Goal: Navigation & Orientation: Find specific page/section

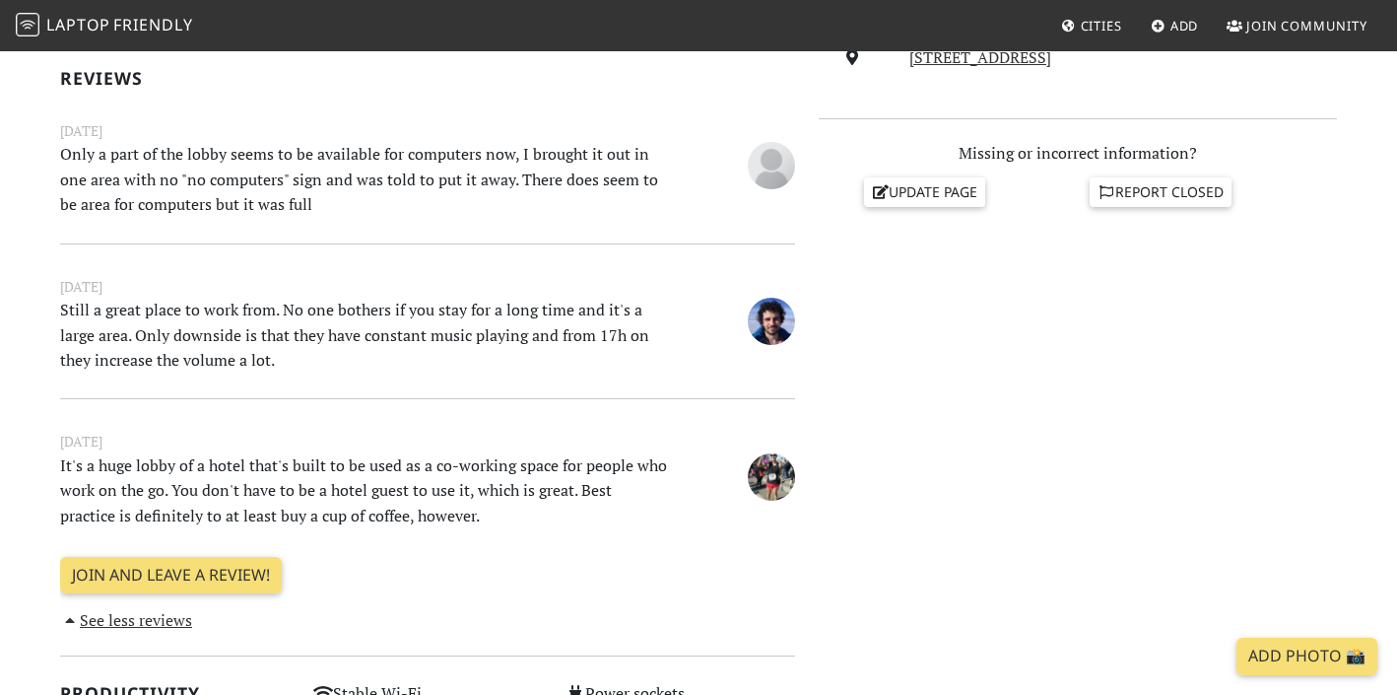
scroll to position [617, 0]
click at [118, 29] on span "Friendly" at bounding box center [152, 25] width 79 height 22
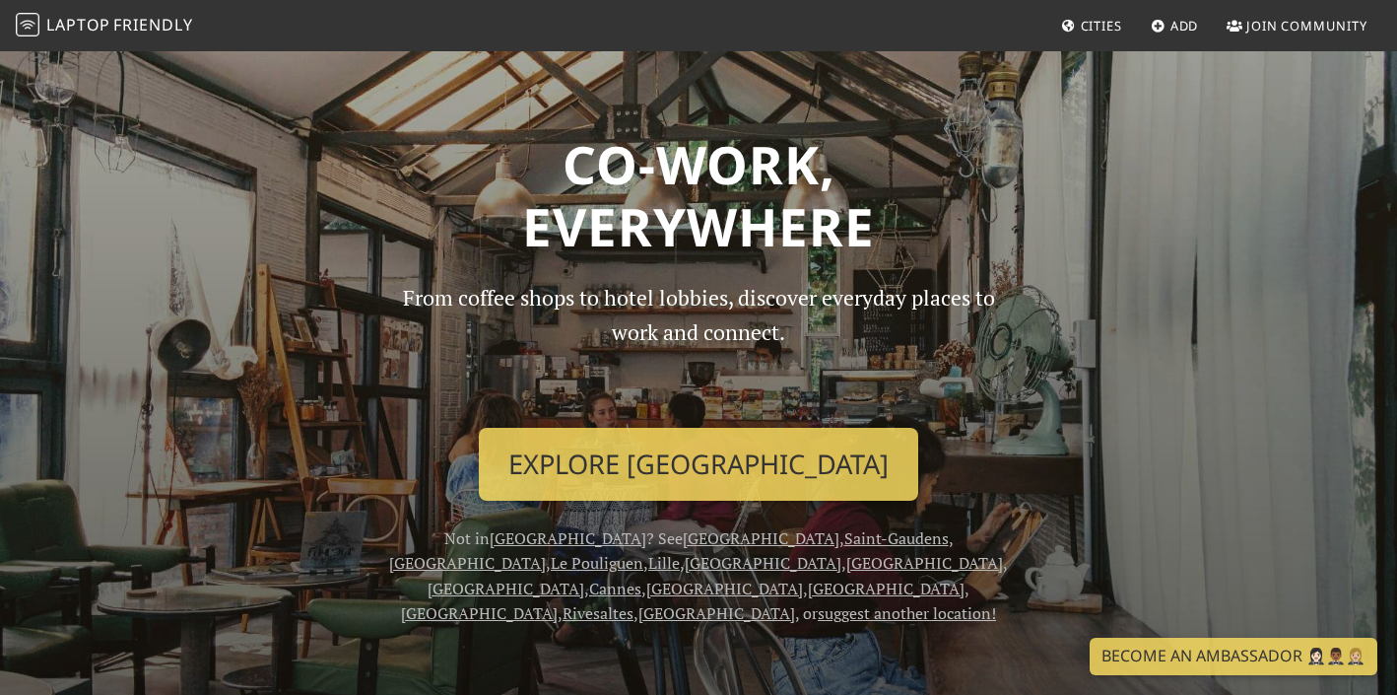
click at [1090, 17] on span "Cities" at bounding box center [1101, 26] width 41 height 18
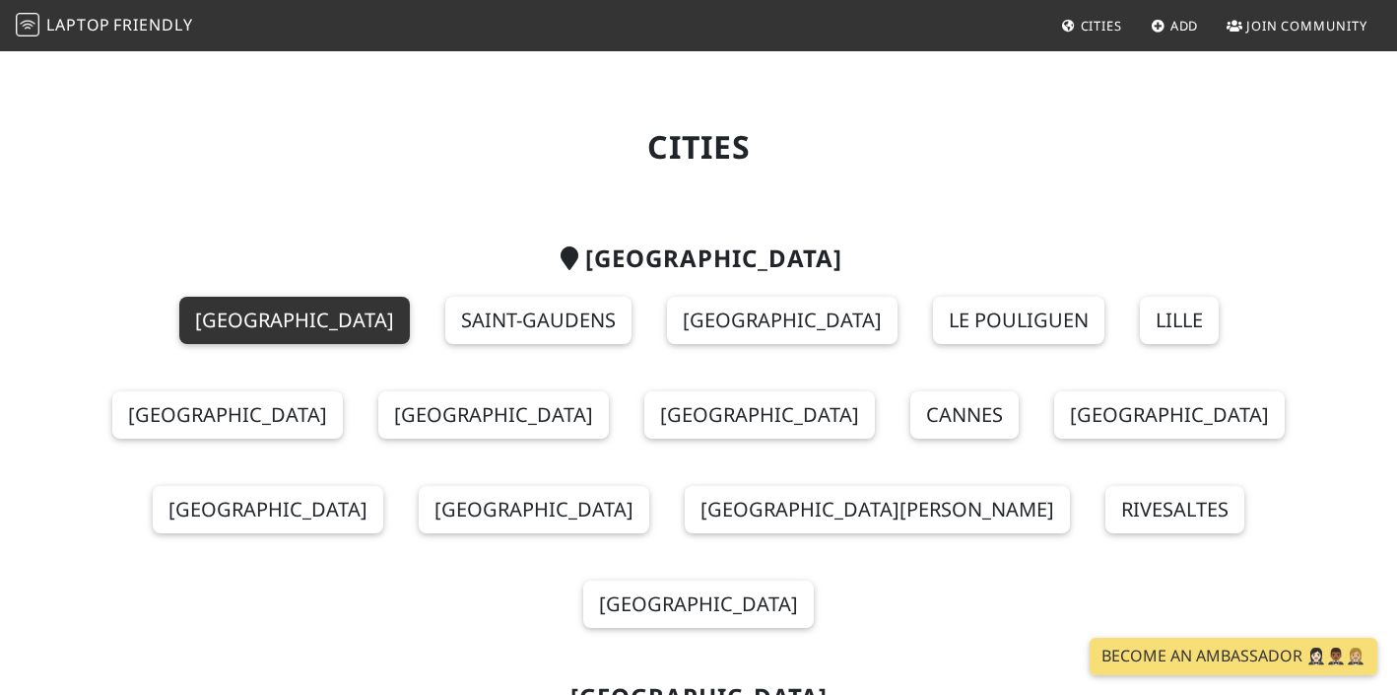
click at [179, 326] on link "[GEOGRAPHIC_DATA]" at bounding box center [294, 320] width 231 height 47
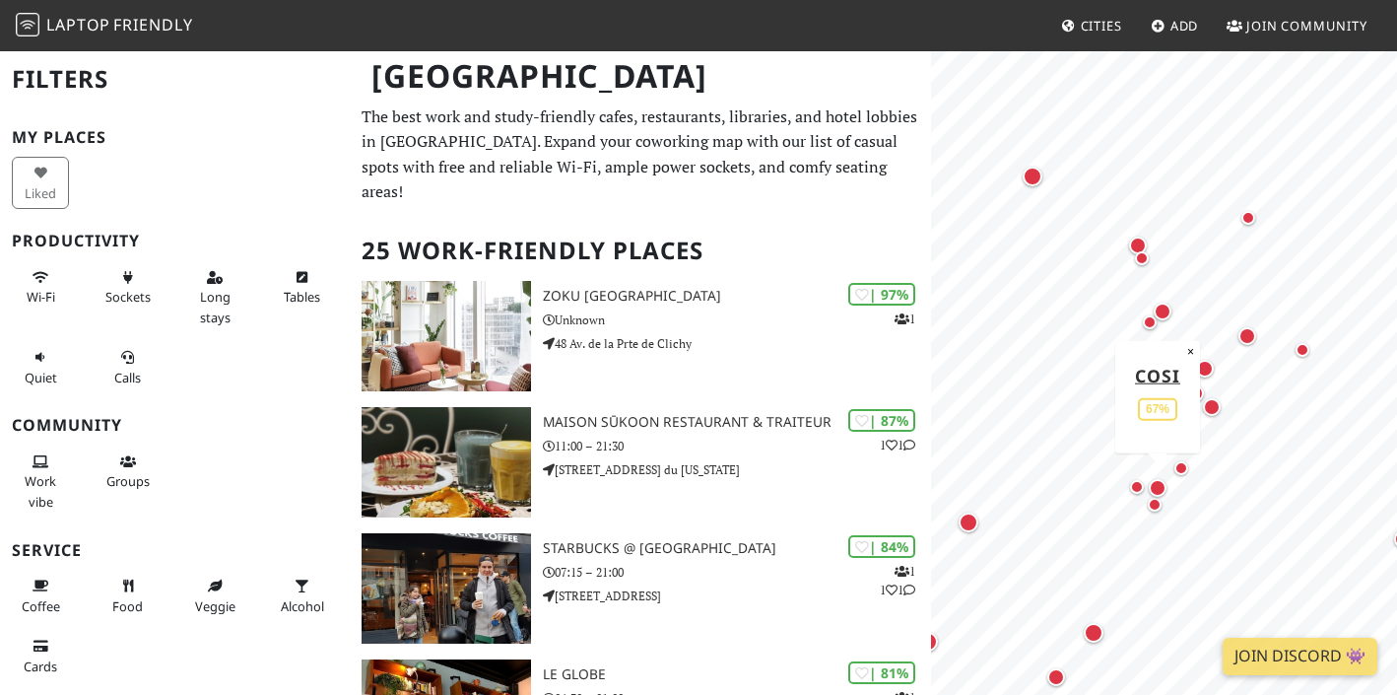
click at [1158, 492] on div "Map marker" at bounding box center [1158, 488] width 18 height 18
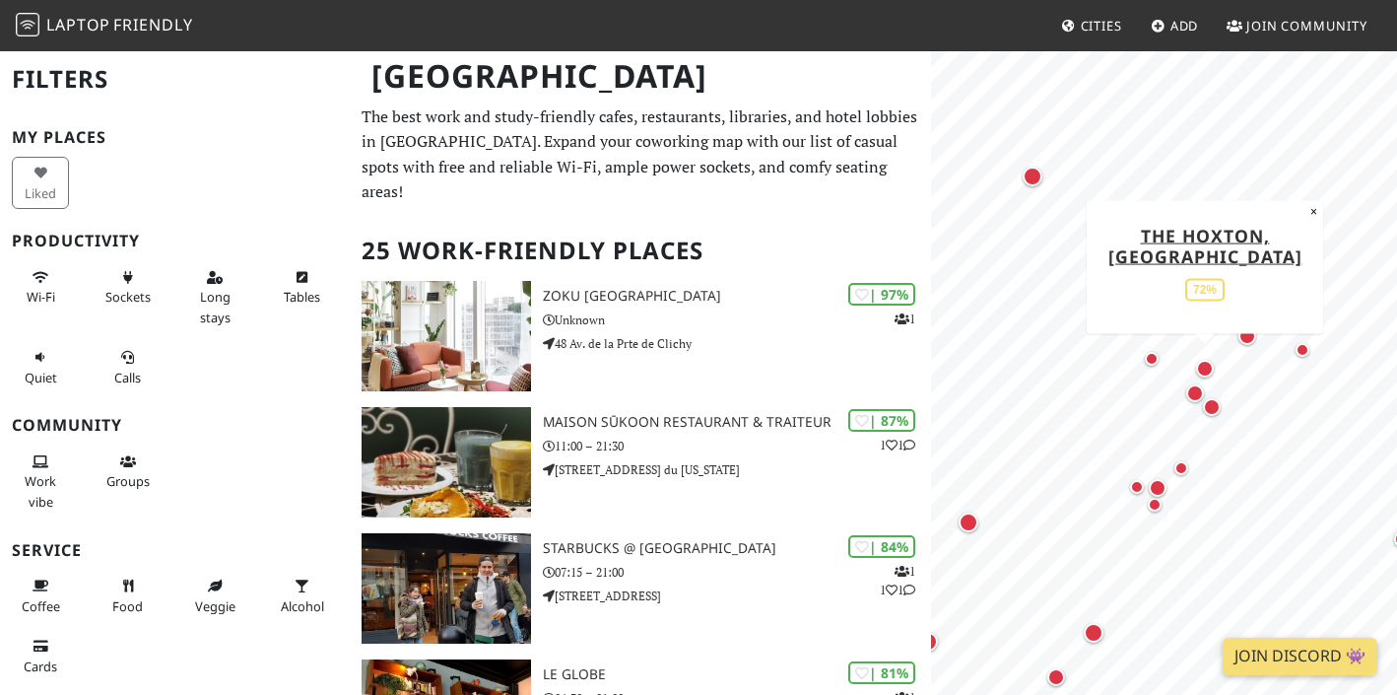
click at [1205, 369] on div "Map marker" at bounding box center [1205, 369] width 18 height 18
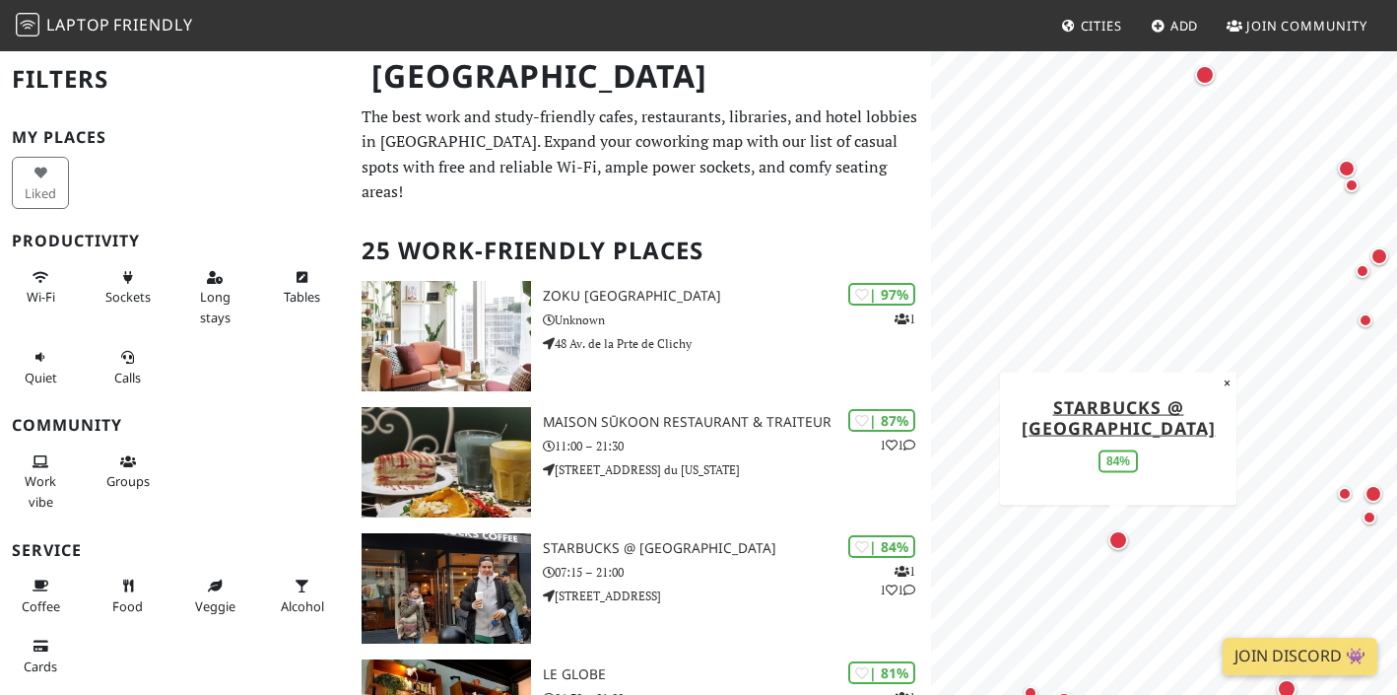
click at [1117, 545] on div "Map marker" at bounding box center [1118, 540] width 20 height 20
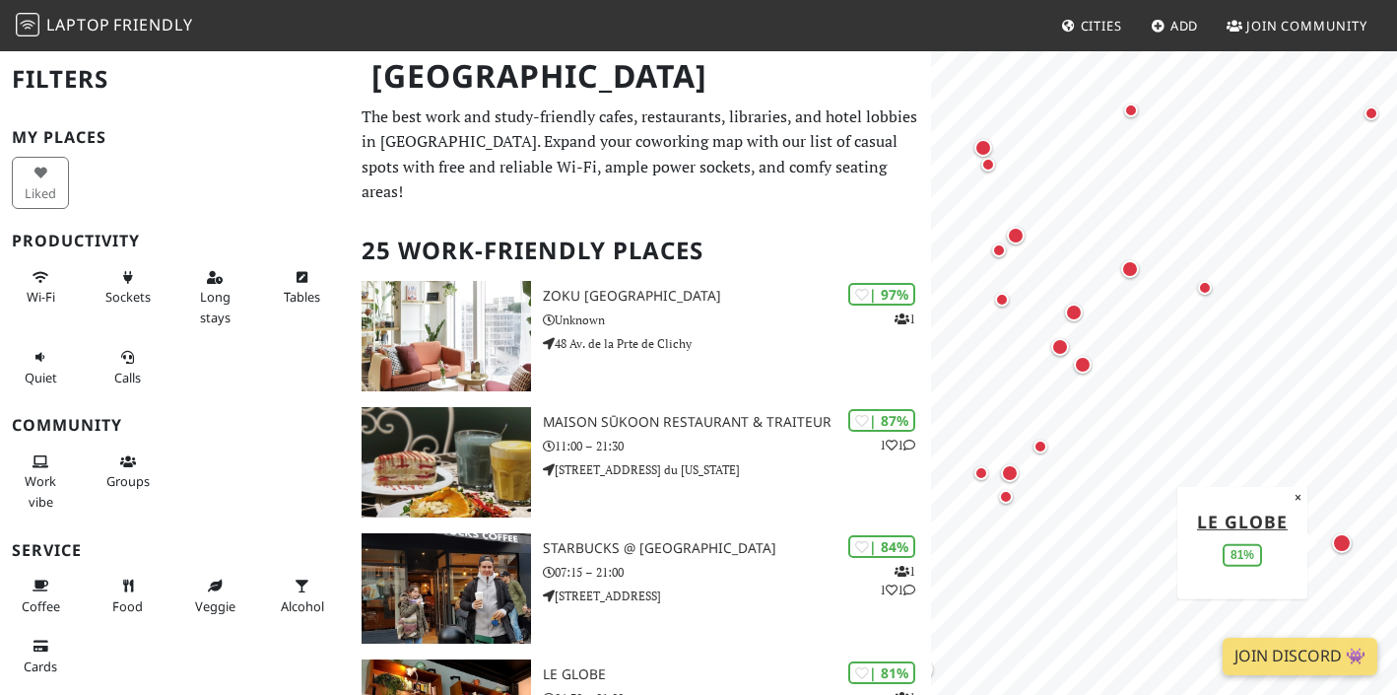
click at [1335, 548] on div "Map marker" at bounding box center [1342, 543] width 20 height 20
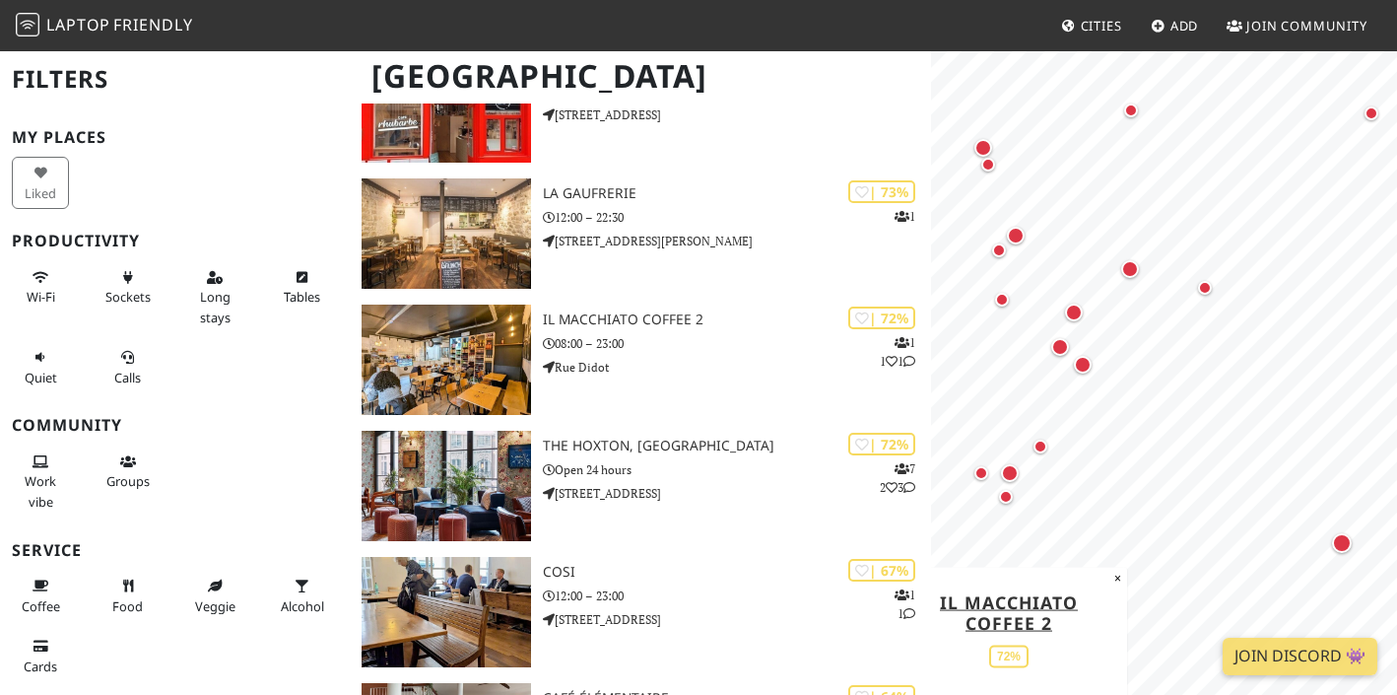
scroll to position [990, 0]
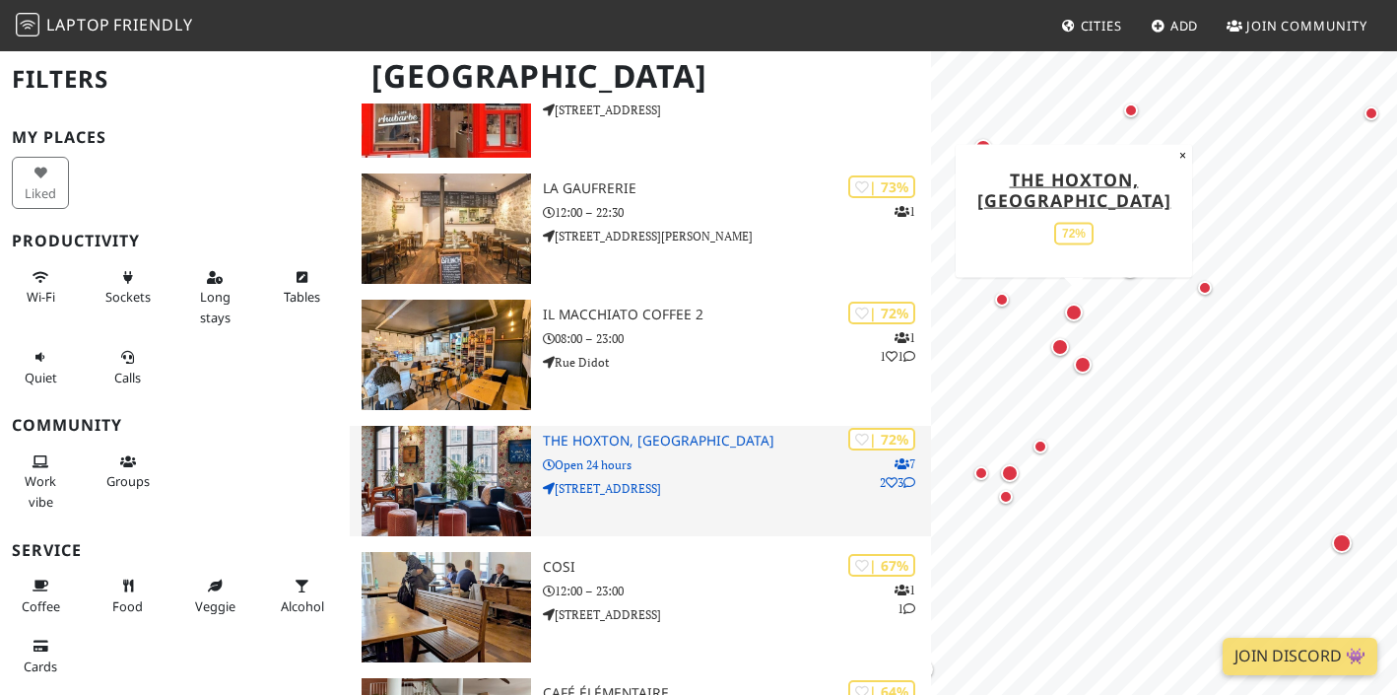
click at [599, 433] on h3 "The Hoxton, Paris" at bounding box center [737, 441] width 388 height 17
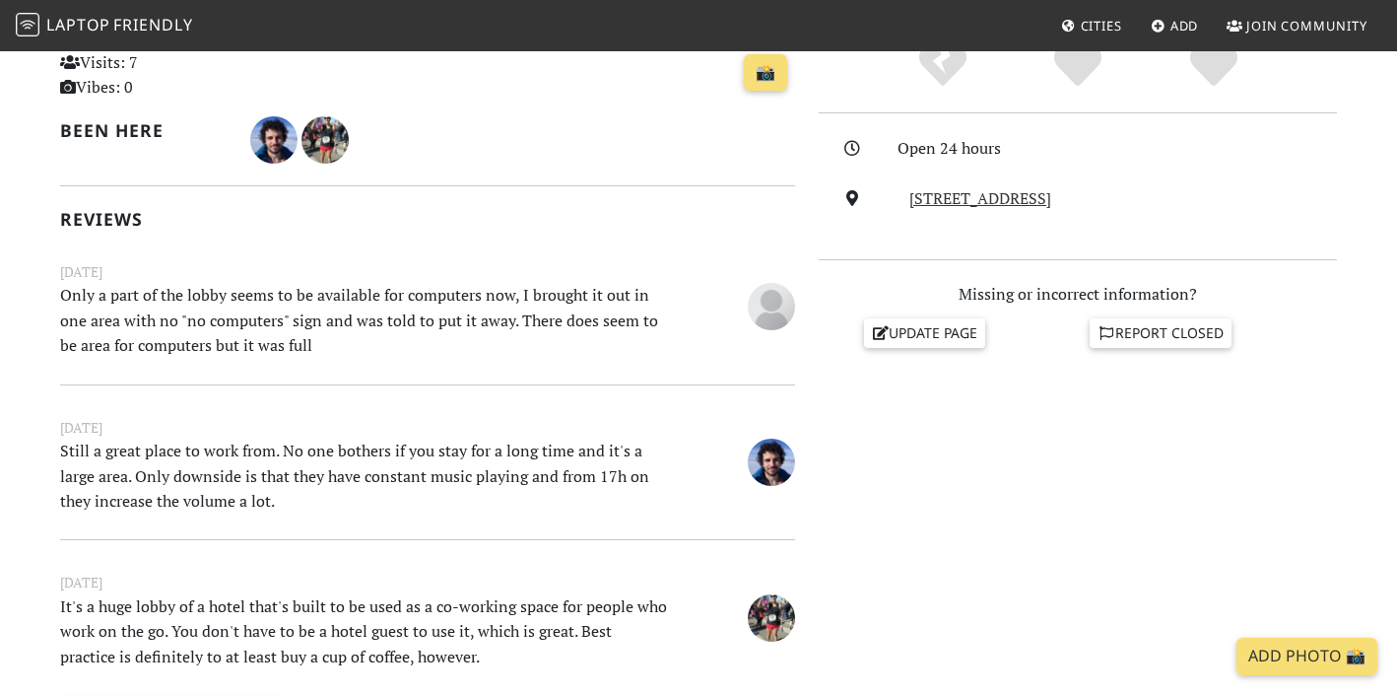
scroll to position [487, 0]
